Goal: Register for event/course

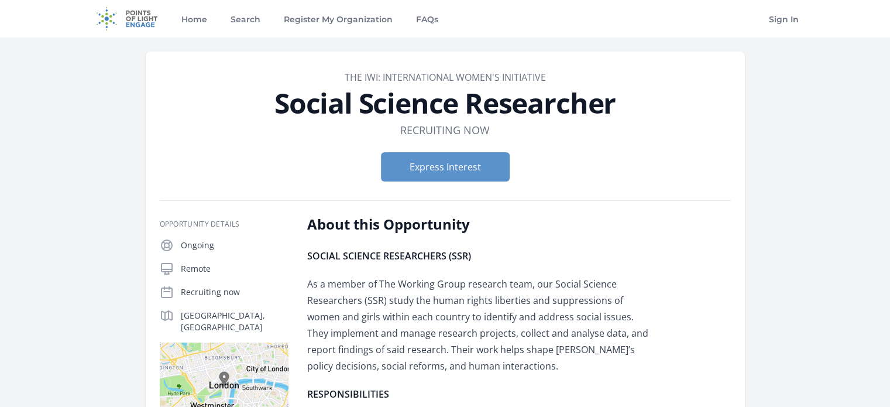
drag, startPoint x: 0, startPoint y: 0, endPoint x: 273, endPoint y: 128, distance: 301.3
click at [273, 128] on dl "Duration Recruiting now" at bounding box center [445, 130] width 571 height 16
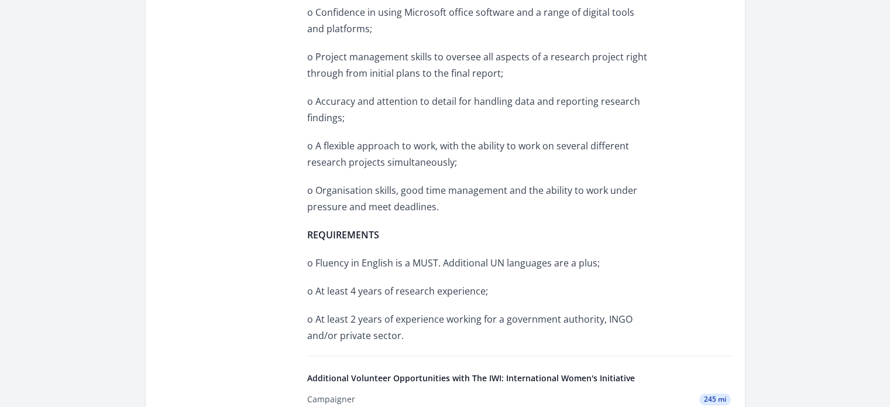
scroll to position [1163, 0]
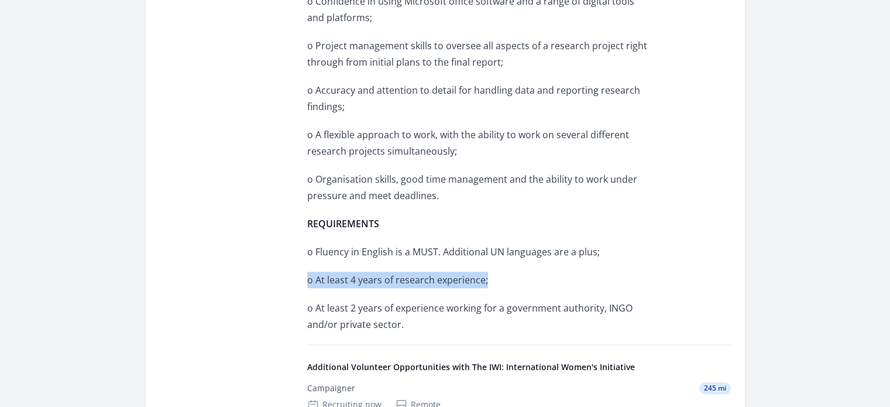
drag, startPoint x: 302, startPoint y: 262, endPoint x: 489, endPoint y: 266, distance: 187.3
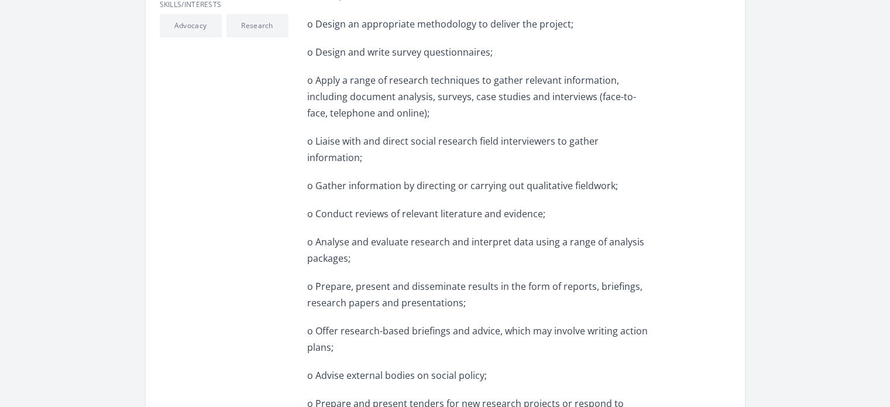
scroll to position [0, 0]
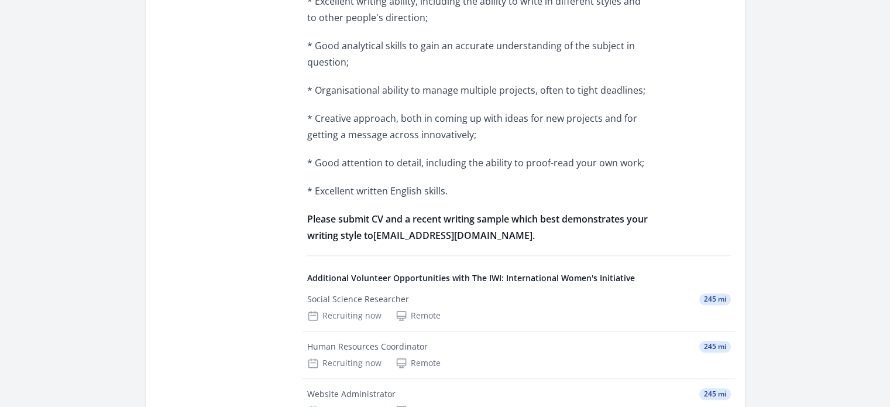
scroll to position [1079, 0]
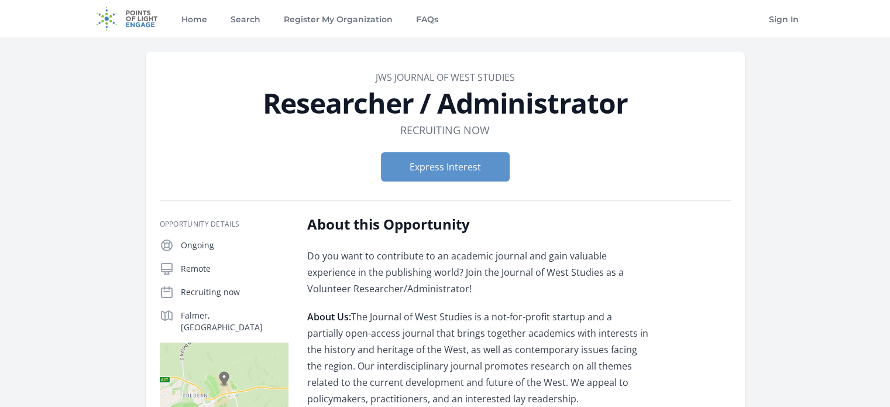
drag, startPoint x: 351, startPoint y: 73, endPoint x: 521, endPoint y: 79, distance: 171.0
click at [521, 79] on dd "JWS Journal of West Studies" at bounding box center [445, 77] width 571 height 14
click at [298, 144] on div "Express Interest" at bounding box center [445, 167] width 571 height 48
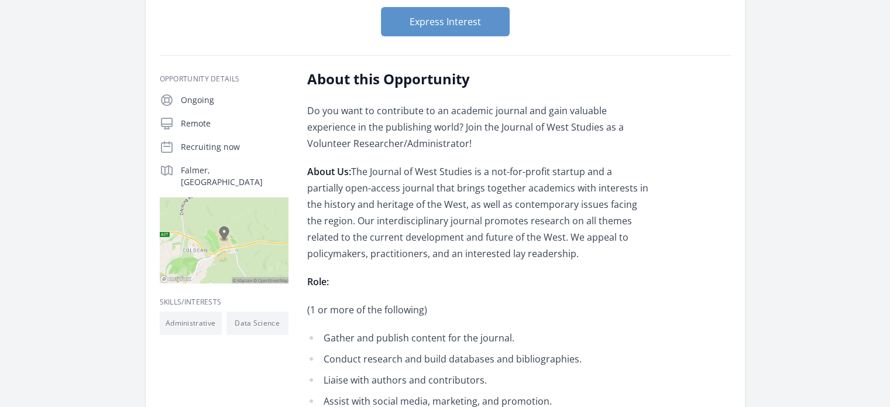
scroll to position [145, 0]
click at [436, 20] on button "Express Interest" at bounding box center [445, 21] width 129 height 29
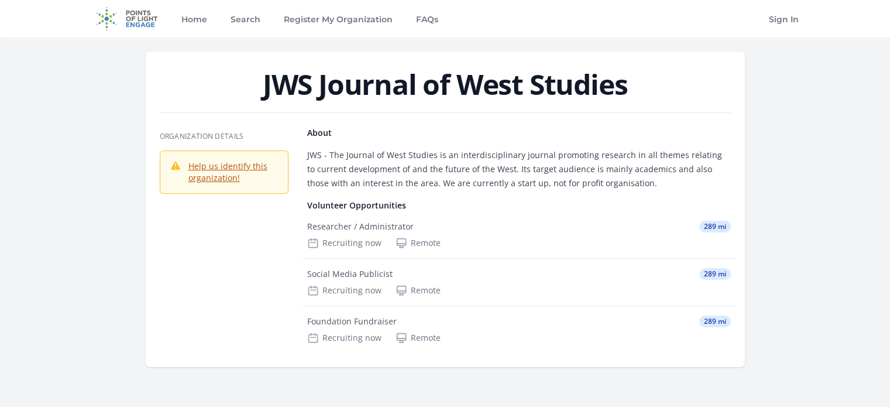
click at [297, 84] on h1 "JWS Journal of West Studies" at bounding box center [445, 84] width 571 height 28
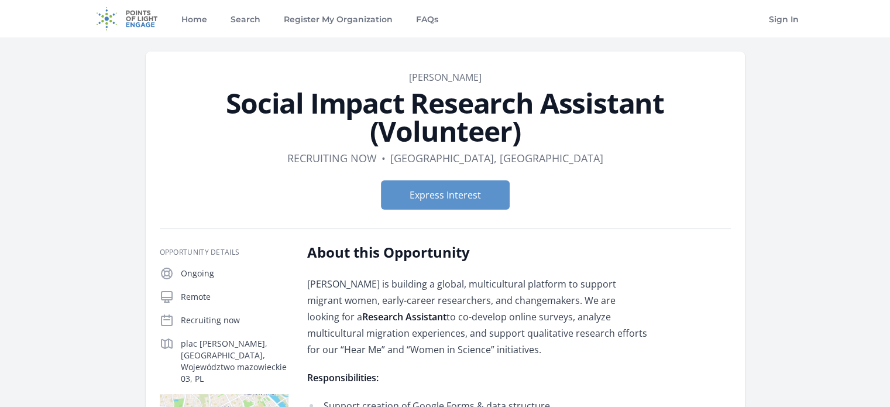
drag, startPoint x: 226, startPoint y: 108, endPoint x: 535, endPoint y: 131, distance: 309.8
click at [535, 131] on h1 "Social Impact Research Assistant (Volunteer)" at bounding box center [445, 117] width 571 height 56
click at [685, 194] on form "Express Interest" at bounding box center [445, 194] width 571 height 29
click at [437, 205] on button "Express Interest" at bounding box center [445, 194] width 129 height 29
click at [322, 289] on p "[PERSON_NAME] is building a global, multicultural platform to support migrant w…" at bounding box center [478, 317] width 342 height 82
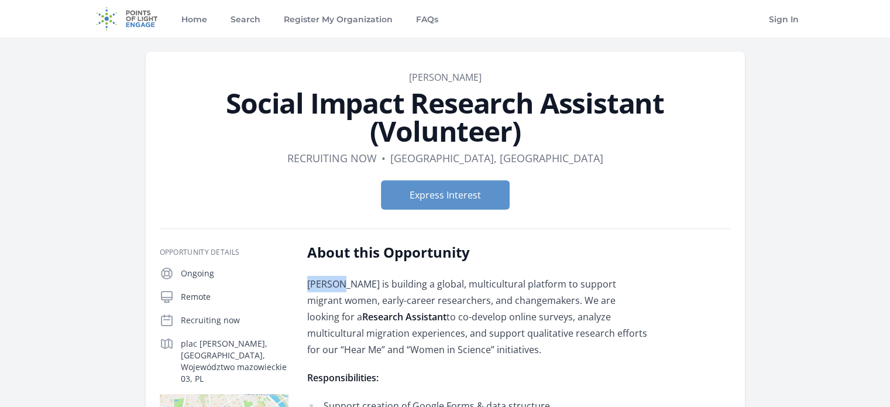
click at [322, 289] on p "[PERSON_NAME] is building a global, multicultural platform to support migrant w…" at bounding box center [478, 317] width 342 height 82
drag, startPoint x: 218, startPoint y: 109, endPoint x: 529, endPoint y: 123, distance: 311.1
click at [529, 123] on h1 "Social Impact Research Assistant (Volunteer)" at bounding box center [445, 117] width 571 height 56
copy h1 "Social Impact Research Assistant (Volunteer)"
click at [382, 273] on div "About this Opportunity [PERSON_NAME] is building a global, multicultural platfo…" at bounding box center [478, 382] width 342 height 279
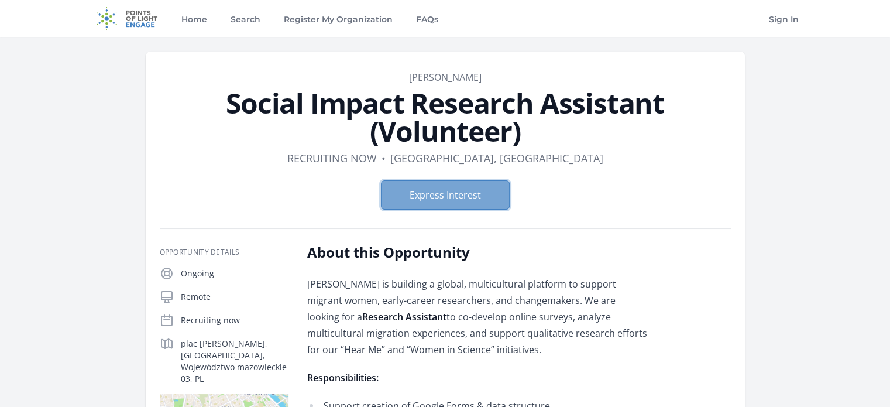
click at [435, 190] on button "Express Interest" at bounding box center [445, 194] width 129 height 29
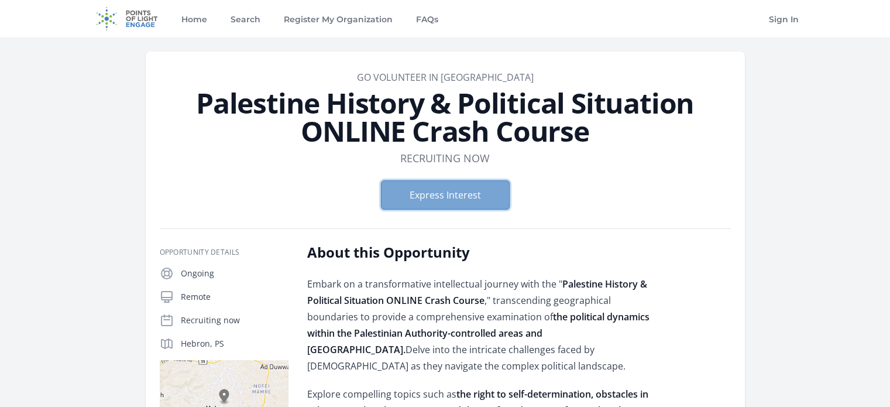
click at [410, 186] on button "Express Interest" at bounding box center [445, 194] width 129 height 29
click at [428, 207] on button "Express Interest" at bounding box center [445, 194] width 129 height 29
drag, startPoint x: 200, startPoint y: 107, endPoint x: 595, endPoint y: 139, distance: 396.9
click at [595, 139] on h1 "Palestine History & Political Situation ONLINE Crash Course" at bounding box center [445, 117] width 571 height 56
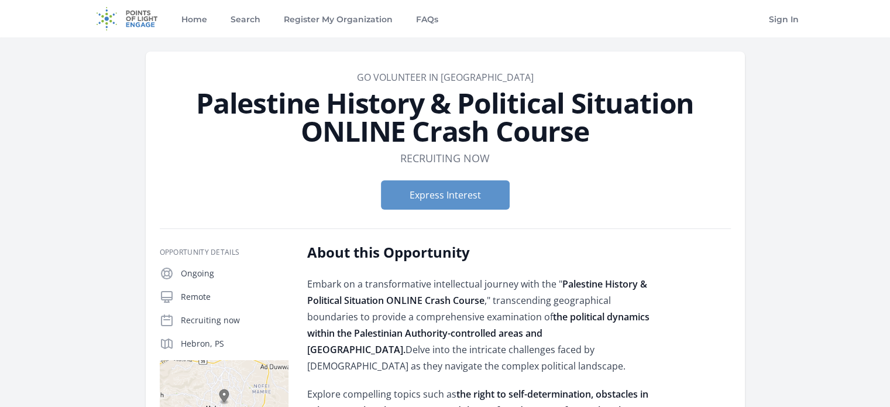
drag, startPoint x: 541, startPoint y: 123, endPoint x: 590, endPoint y: 128, distance: 49.4
click at [590, 128] on header "Organization Go Volunteer in Palestine Palestine History & Political Situation …" at bounding box center [445, 144] width 571 height 149
